Goal: Find specific page/section: Find specific page/section

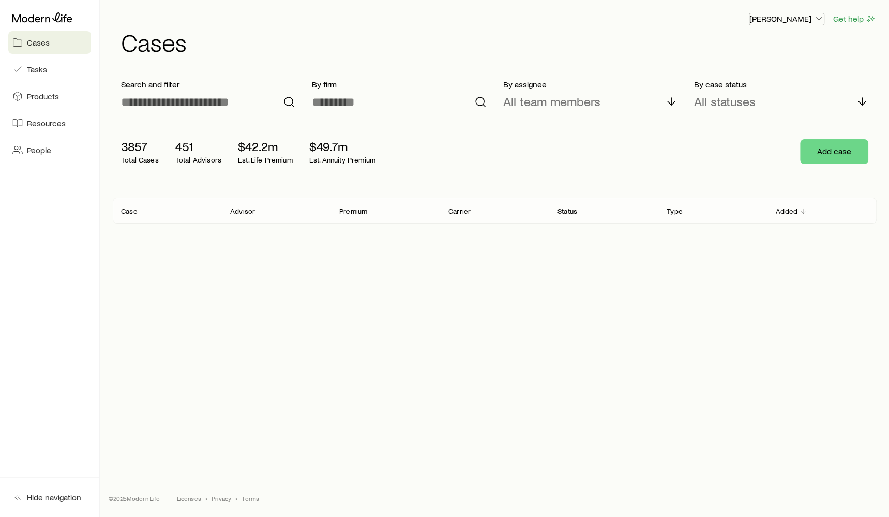
click at [797, 24] on button "[PERSON_NAME]" at bounding box center [787, 19] width 76 height 12
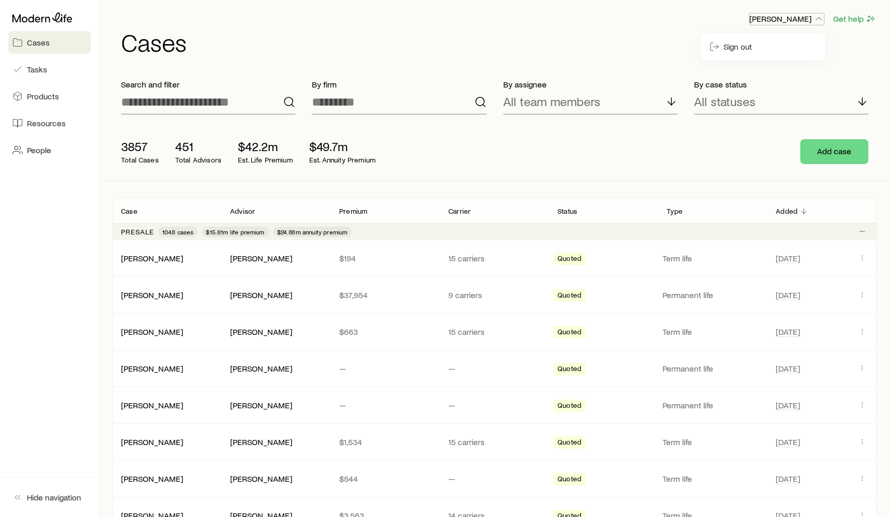
click at [790, 20] on p "[PERSON_NAME]" at bounding box center [787, 18] width 75 height 10
click at [31, 147] on span "People" at bounding box center [39, 150] width 24 height 10
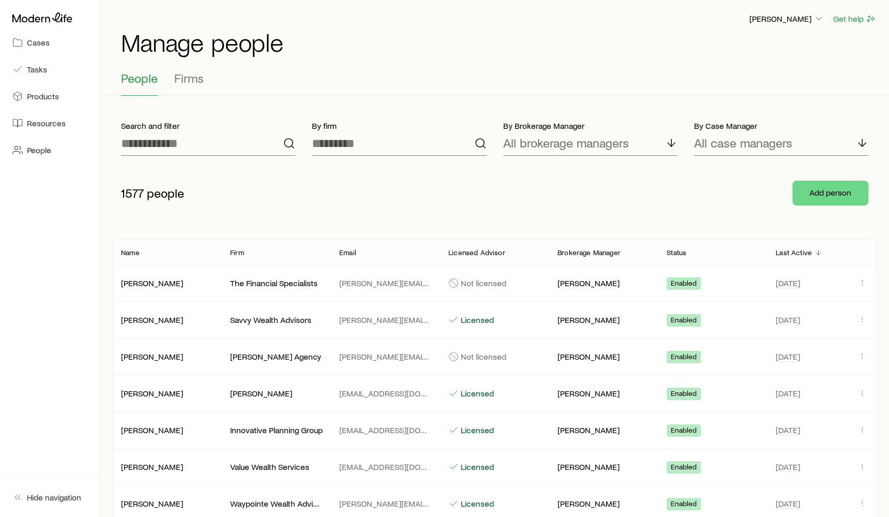
click at [147, 288] on div "[PERSON_NAME] The Financial Specialists [PERSON_NAME][EMAIL_ADDRESS][DOMAIN_NAM…" at bounding box center [495, 283] width 764 height 36
click at [170, 325] on div "[PERSON_NAME] Wealth Advisors [PERSON_NAME][EMAIL_ADDRESS][PERSON_NAME][DOMAIN_…" at bounding box center [495, 320] width 764 height 36
click at [168, 322] on p "[PERSON_NAME]" at bounding box center [167, 320] width 93 height 10
click at [846, 322] on span "[DATE]" at bounding box center [814, 320] width 76 height 12
click at [866, 319] on icon "button" at bounding box center [862, 319] width 8 height 8
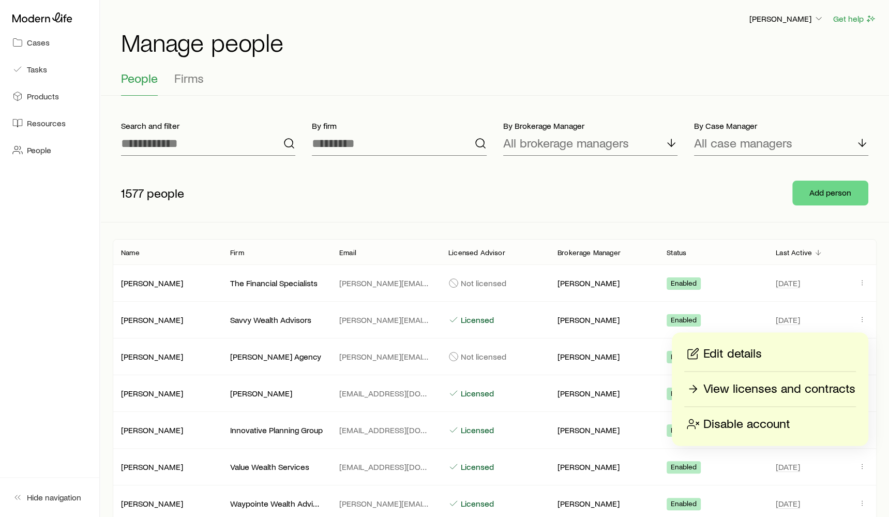
click at [827, 383] on p "View licenses and contracts" at bounding box center [780, 389] width 152 height 17
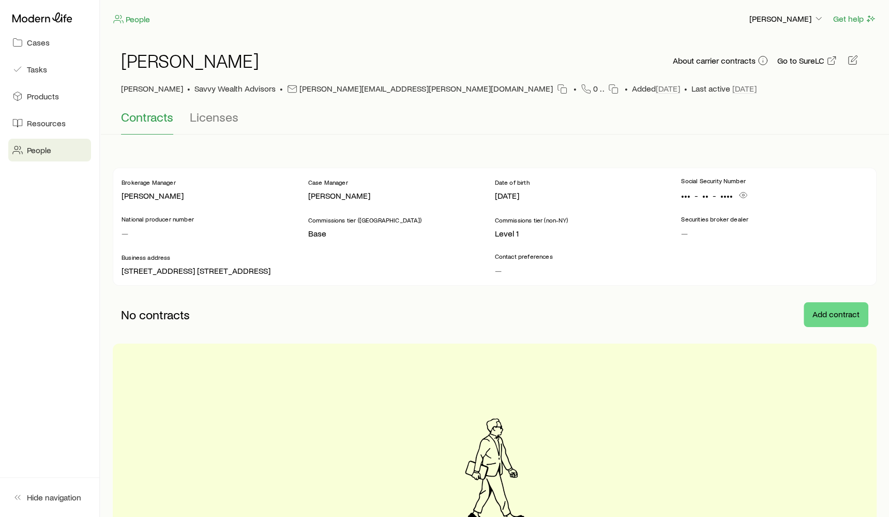
click at [48, 151] on span "People" at bounding box center [39, 150] width 24 height 10
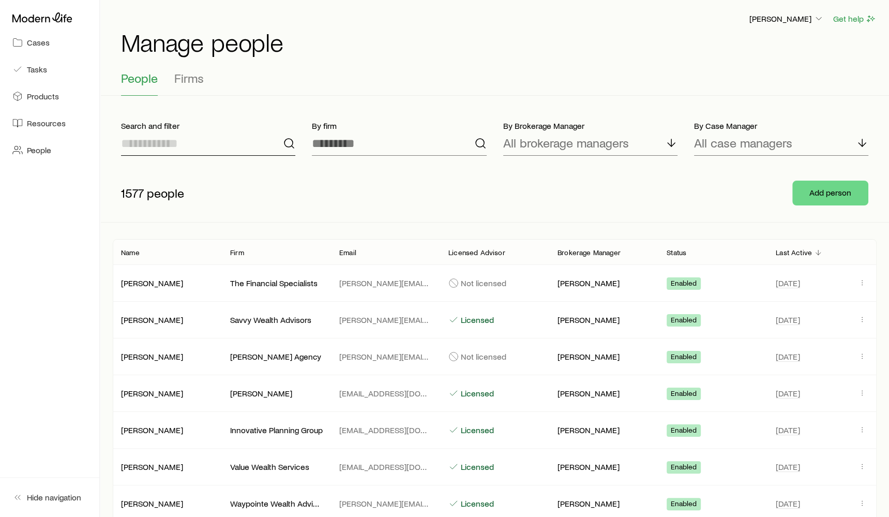
click at [197, 153] on input at bounding box center [208, 143] width 174 height 25
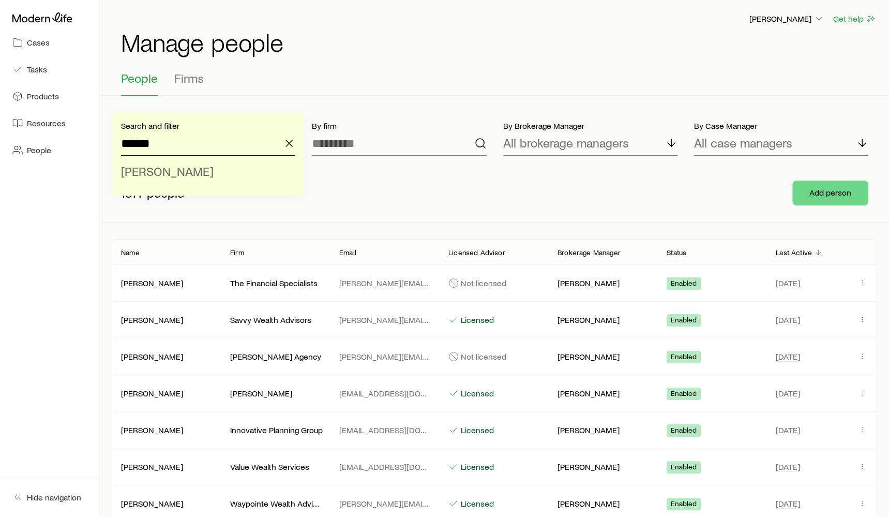
type input "******"
click at [185, 165] on span "[PERSON_NAME]" at bounding box center [167, 170] width 93 height 15
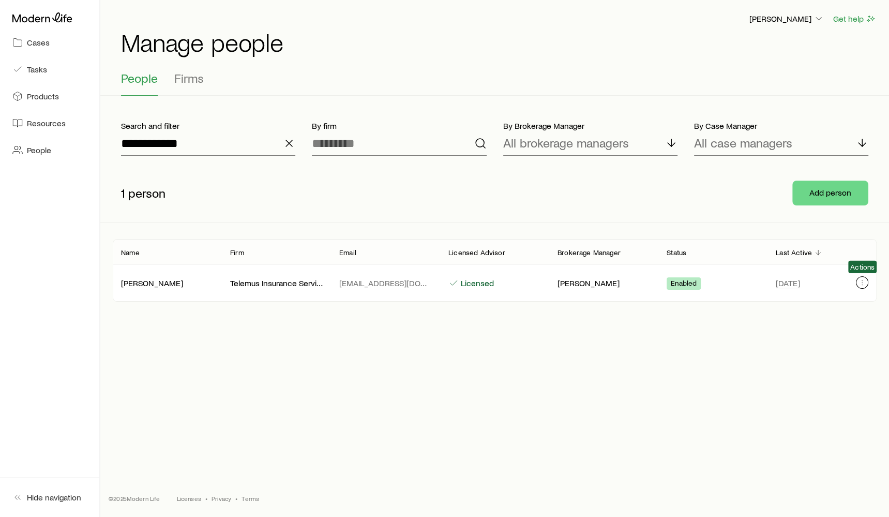
click at [861, 282] on icon "button" at bounding box center [862, 282] width 8 height 8
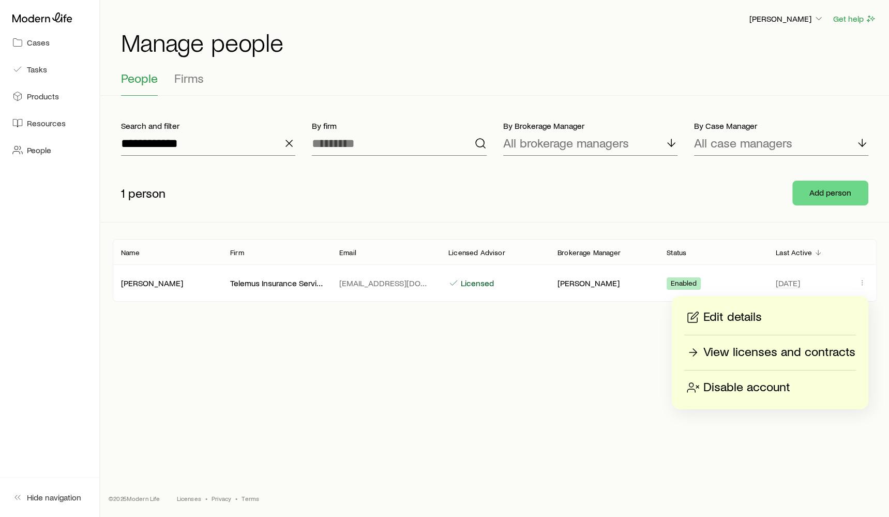
click at [804, 355] on p "View licenses and contracts" at bounding box center [780, 352] width 152 height 17
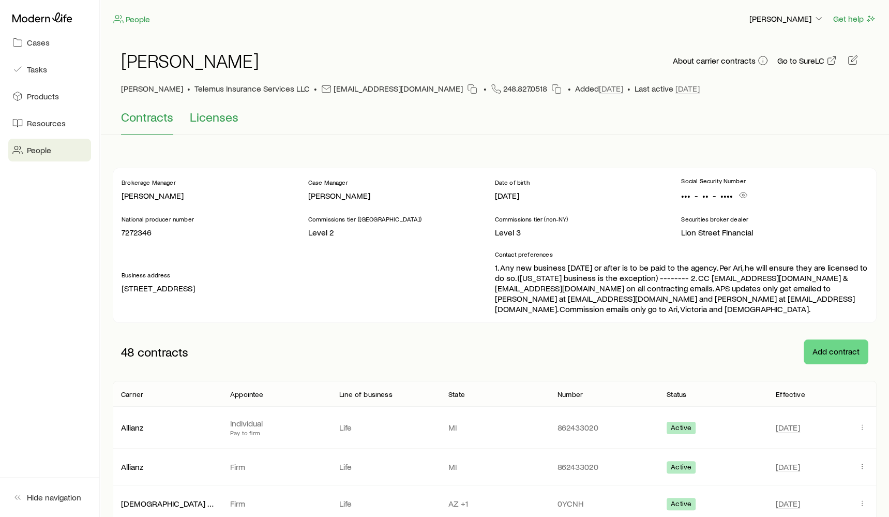
click at [217, 119] on span "Licenses" at bounding box center [214, 117] width 49 height 14
